Goal: Task Accomplishment & Management: Complete application form

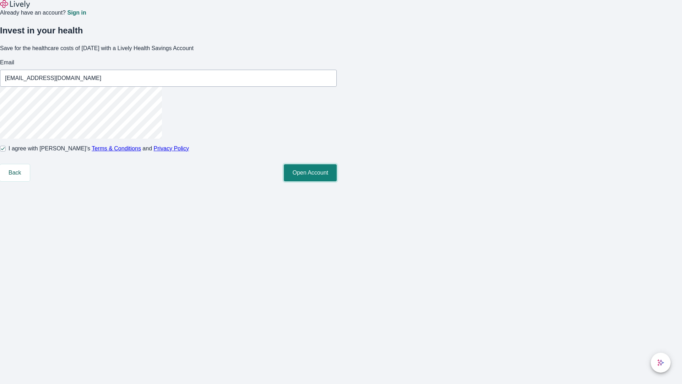
click at [337, 181] on button "Open Account" at bounding box center [310, 172] width 53 height 17
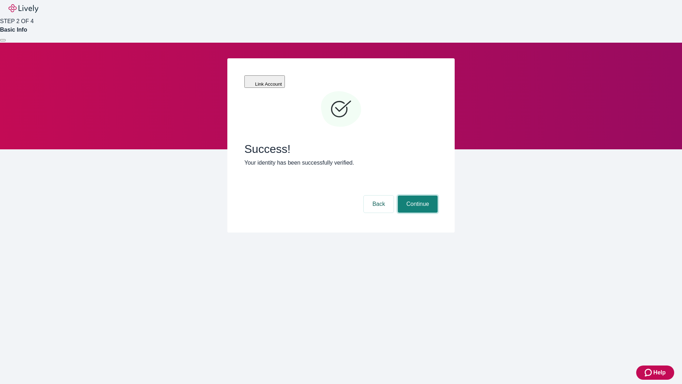
click at [417, 195] on button "Continue" at bounding box center [418, 203] width 40 height 17
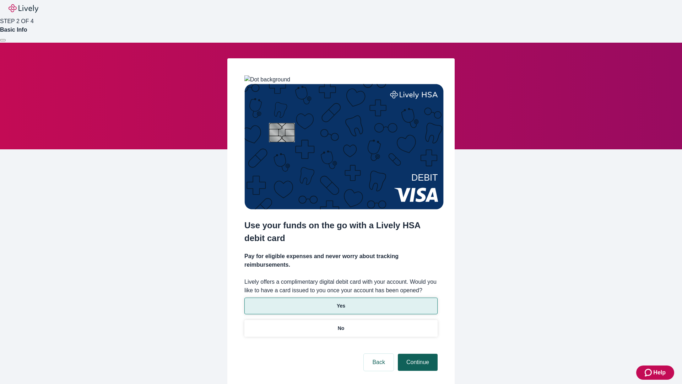
click at [341, 302] on p "Yes" at bounding box center [341, 305] width 9 height 7
click at [417, 354] on button "Continue" at bounding box center [418, 362] width 40 height 17
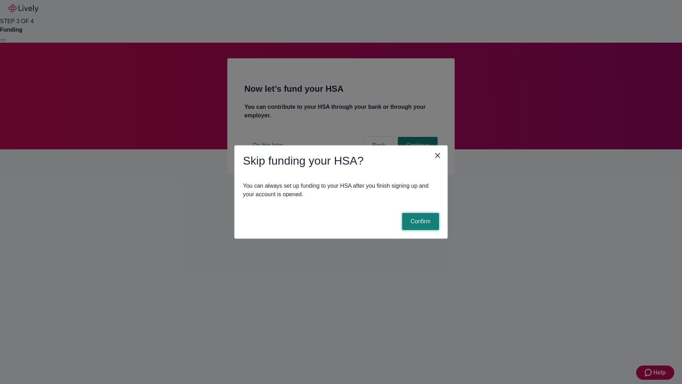
click at [420, 221] on button "Confirm" at bounding box center [420, 221] width 37 height 17
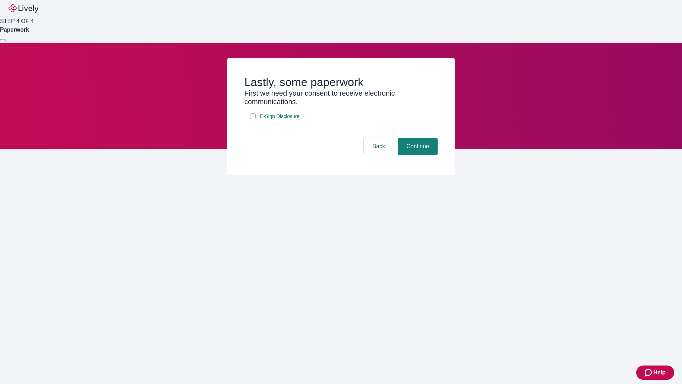
click at [253, 119] on input "E-Sign Disclosure" at bounding box center [253, 116] width 6 height 6
checkbox input "true"
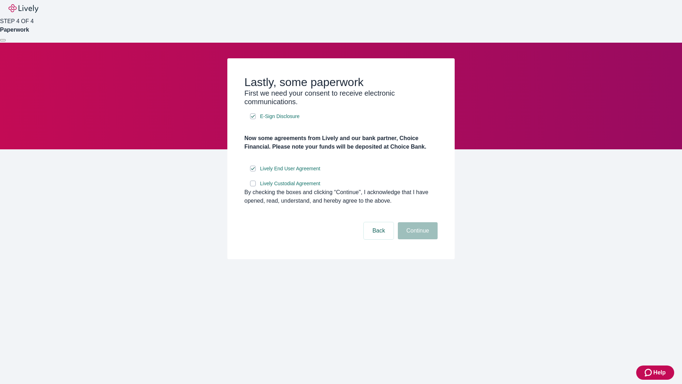
click at [253, 186] on input "Lively Custodial Agreement" at bounding box center [253, 184] width 6 height 6
checkbox input "true"
click at [417, 239] on button "Continue" at bounding box center [418, 230] width 40 height 17
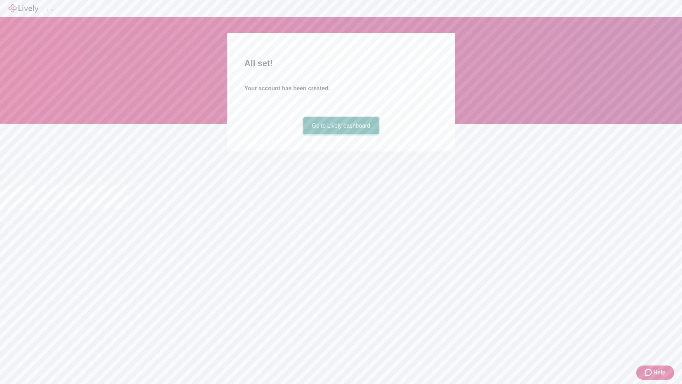
click at [341, 134] on link "Go to Lively dashboard" at bounding box center [341, 125] width 76 height 17
